Goal: Transaction & Acquisition: Register for event/course

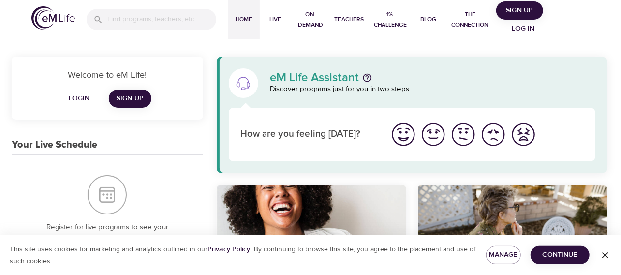
click at [533, 27] on span "Log in" at bounding box center [523, 29] width 39 height 12
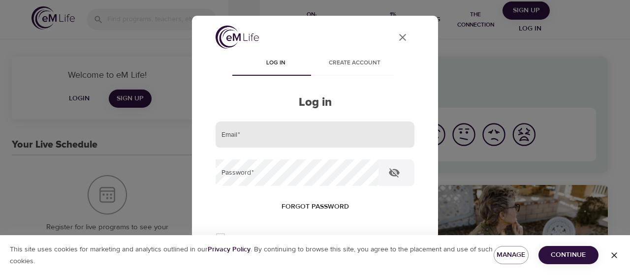
click at [293, 143] on input "email" at bounding box center [314, 134] width 199 height 27
type input "[PERSON_NAME][EMAIL_ADDRESS][PERSON_NAME][DOMAIN_NAME]"
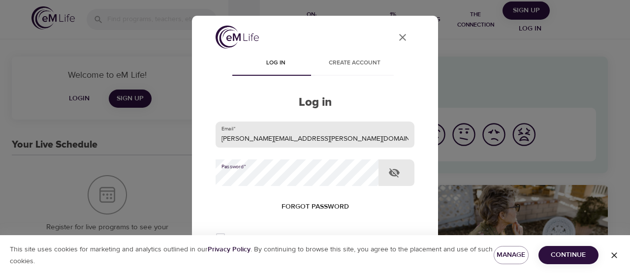
click at [291, 260] on button "Log in" at bounding box center [315, 270] width 48 height 21
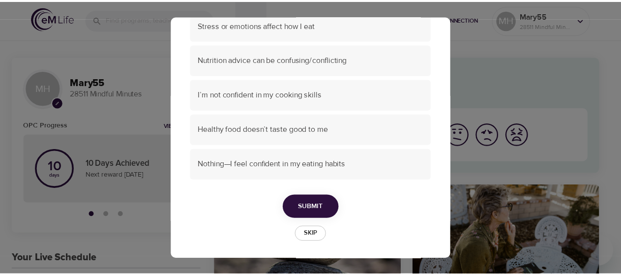
scroll to position [176, 0]
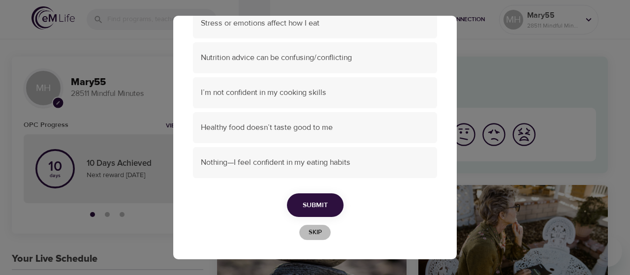
click at [318, 235] on span "Skip" at bounding box center [315, 232] width 22 height 11
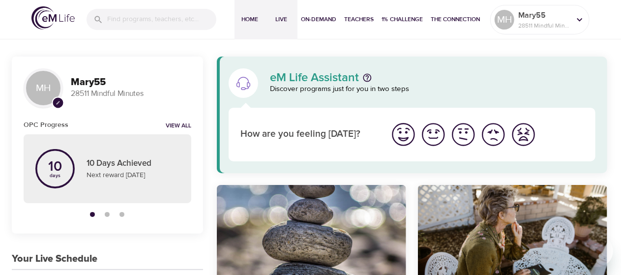
click at [281, 16] on span "Live" at bounding box center [282, 19] width 24 height 10
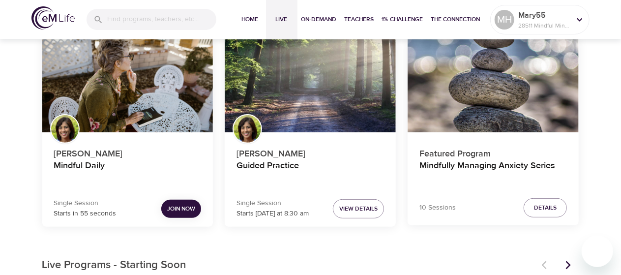
scroll to position [179, 0]
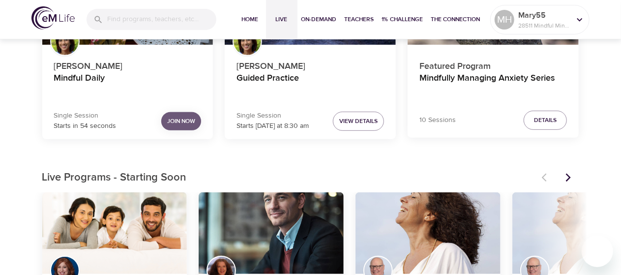
click at [192, 120] on span "Join Now" at bounding box center [181, 121] width 28 height 10
